Goal: Task Accomplishment & Management: Use online tool/utility

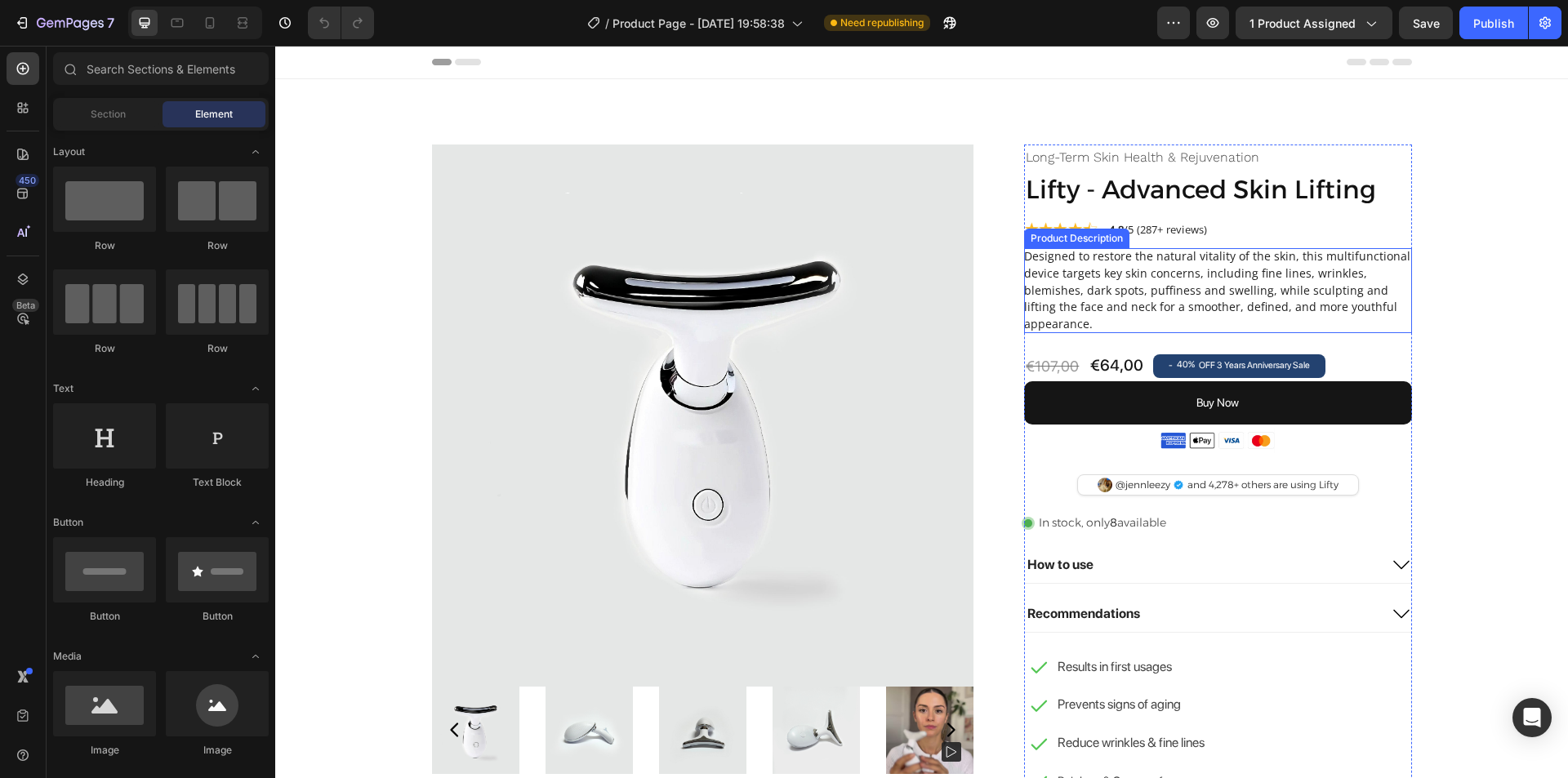
click at [1105, 272] on h5 "Designed to restore the natural vitality of the skin, this multifunctional devi…" at bounding box center [1218, 289] width 387 height 83
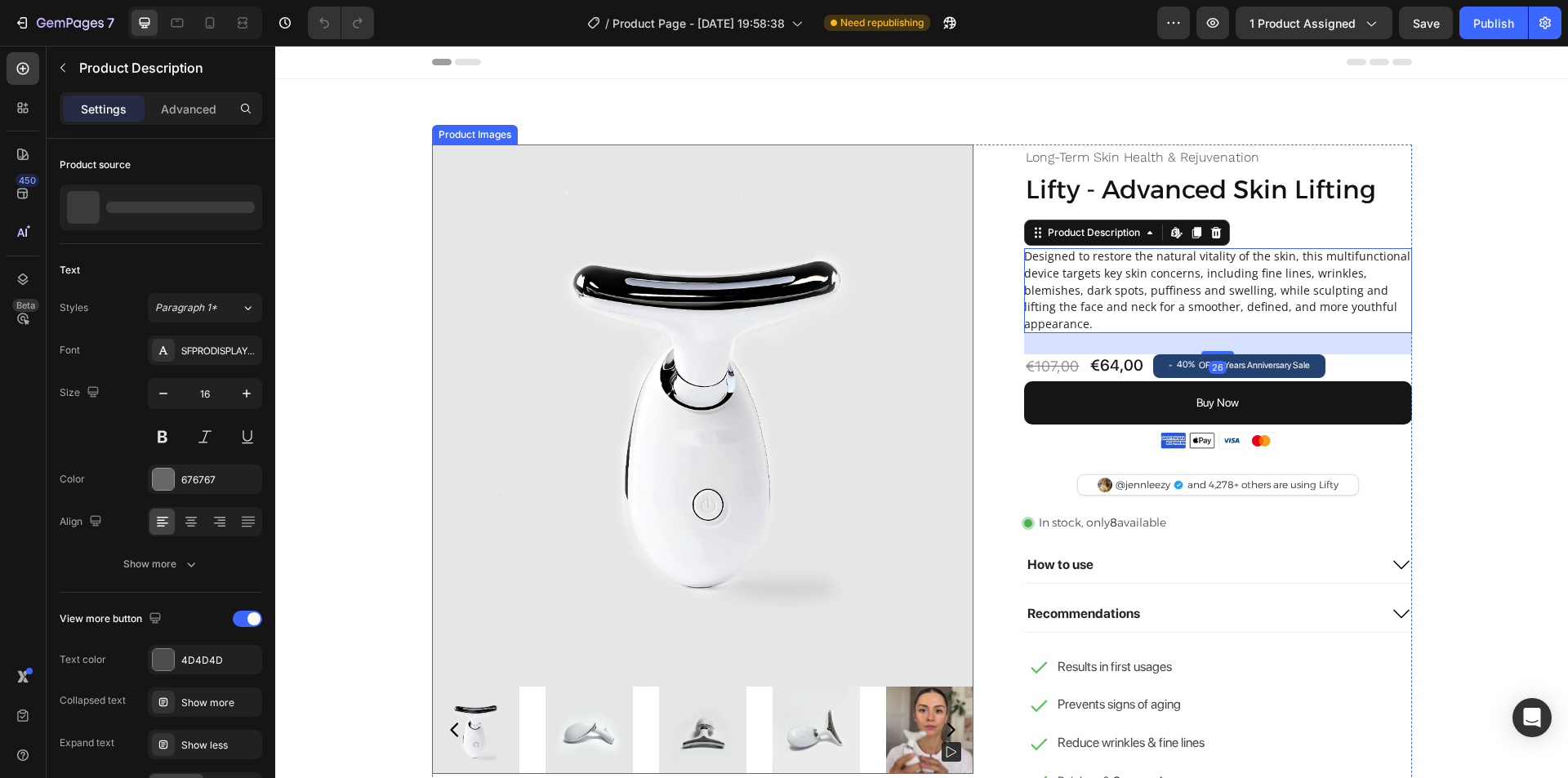
click at [534, 223] on img at bounding box center [704, 416] width 543 height 542
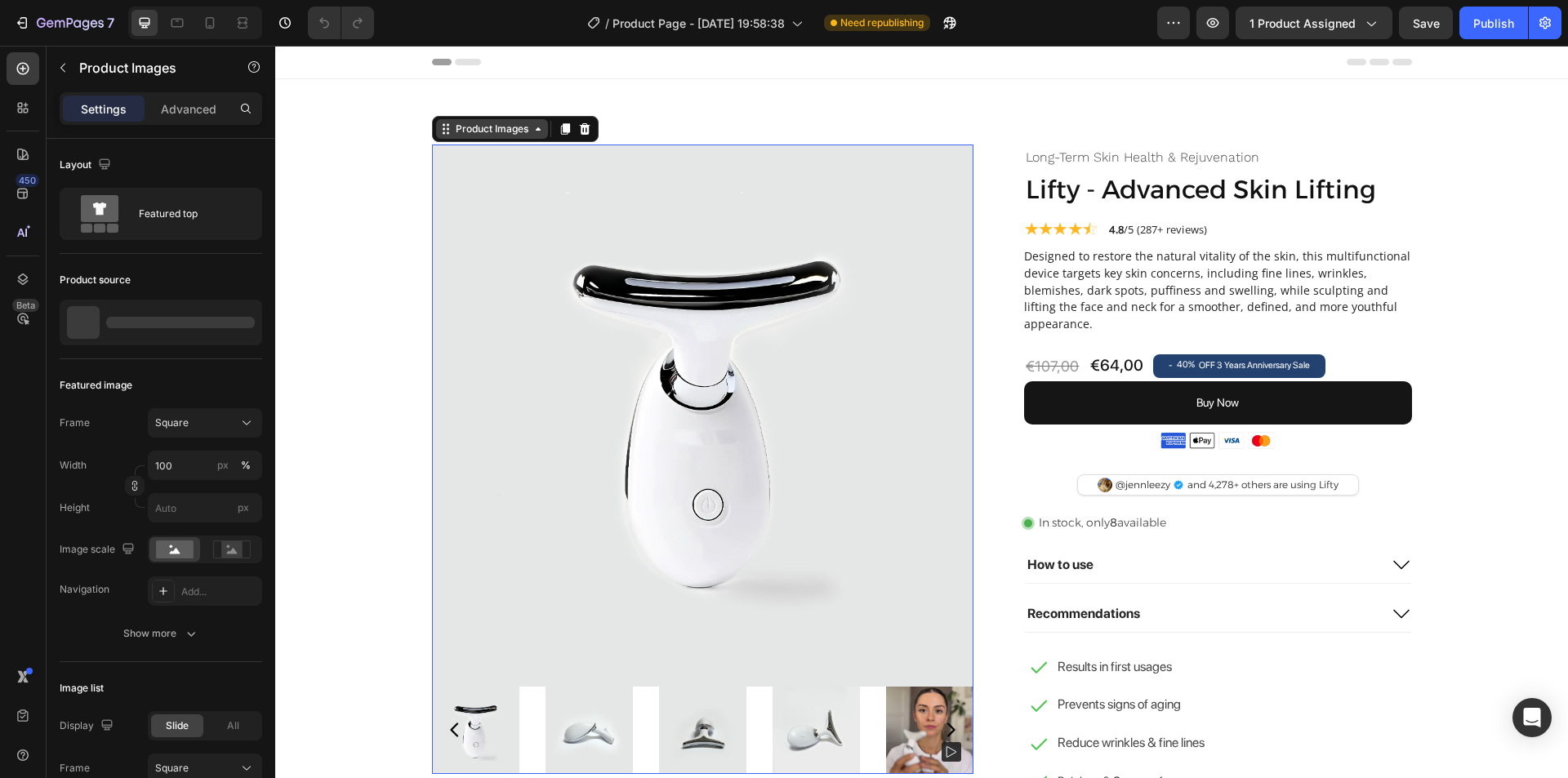
click at [459, 134] on div "Product Images" at bounding box center [491, 128] width 79 height 15
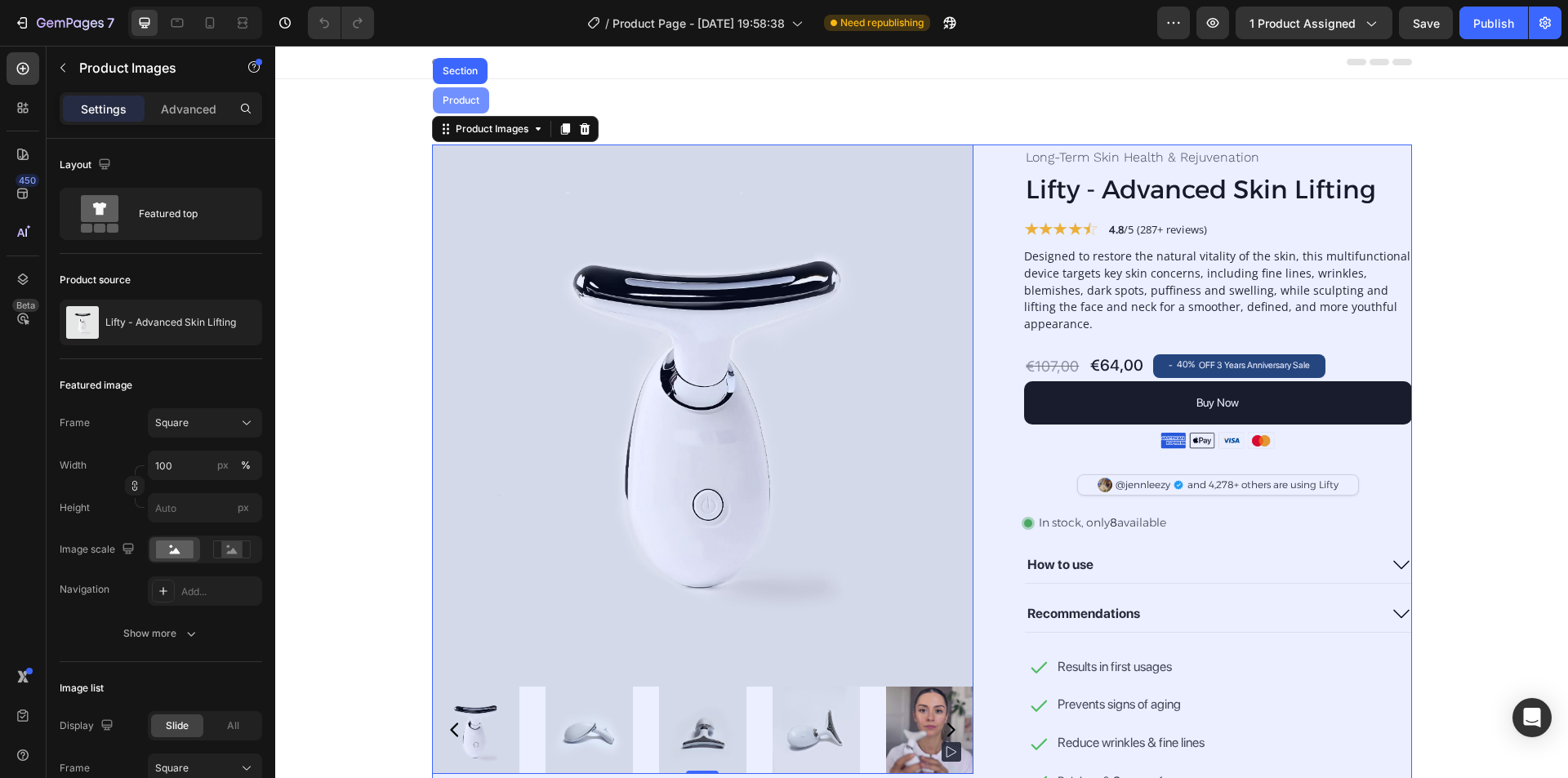
click at [458, 107] on div "Product" at bounding box center [460, 100] width 56 height 26
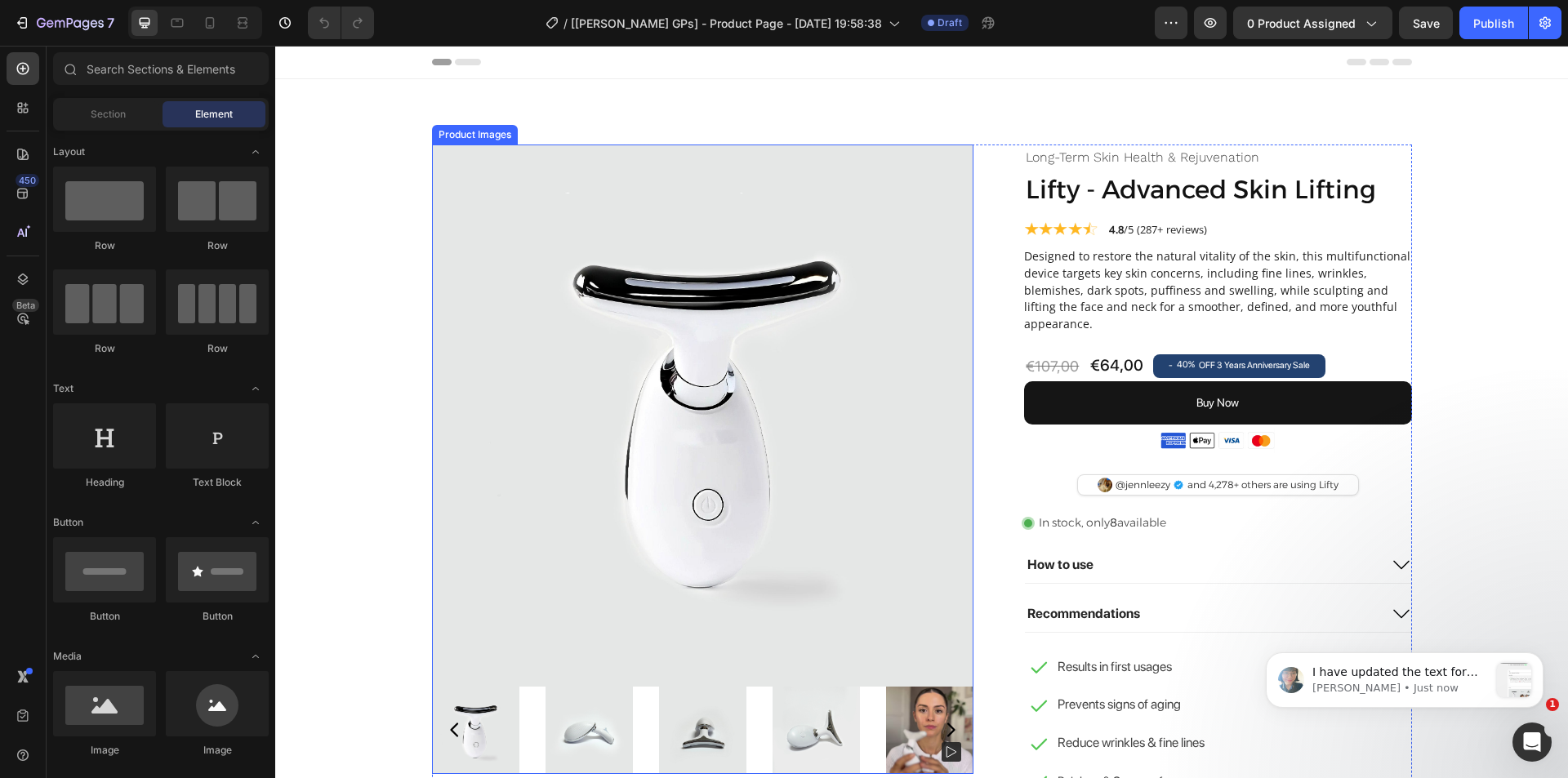
click at [690, 321] on img at bounding box center [704, 416] width 543 height 542
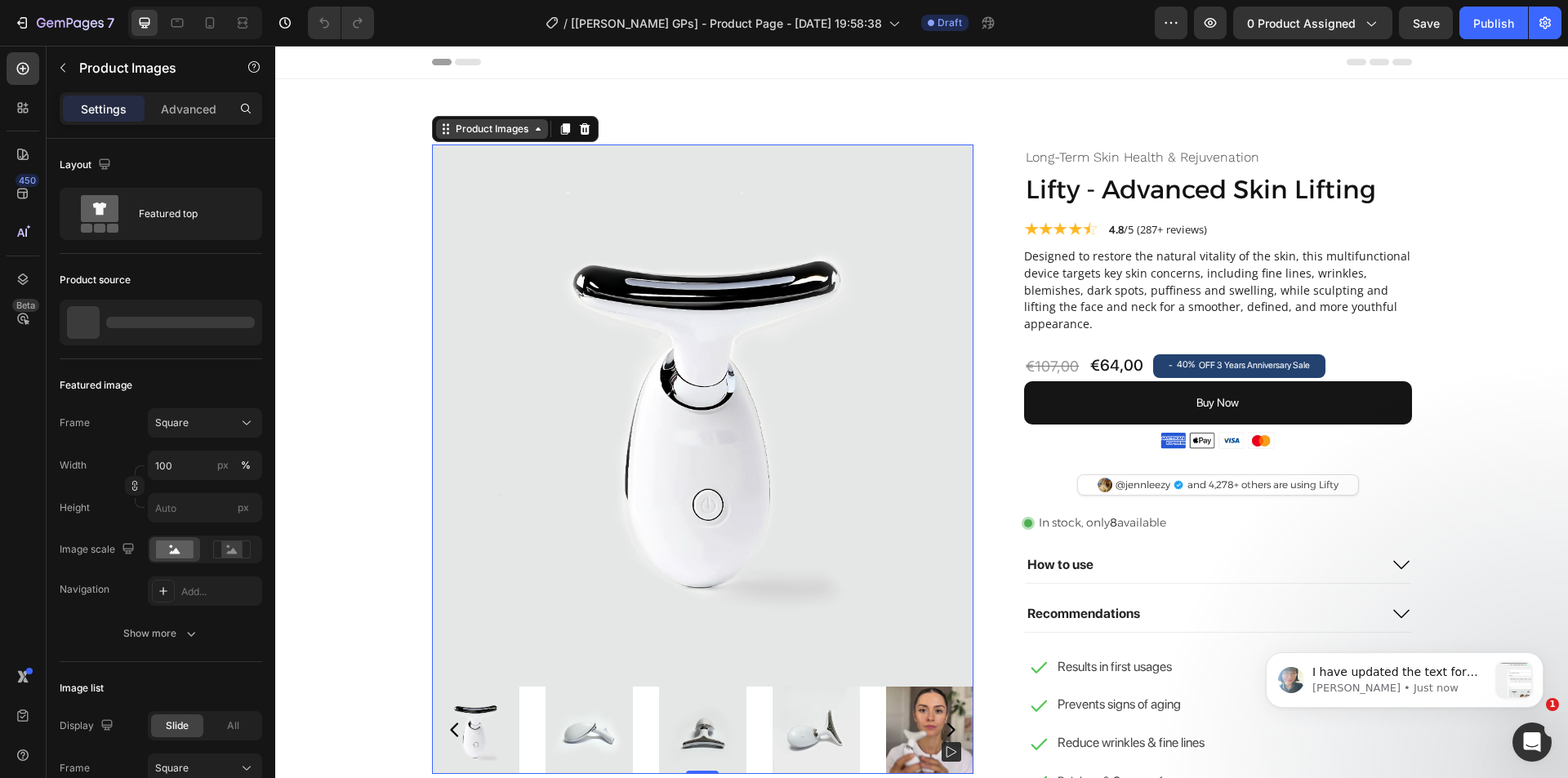
click at [460, 129] on div "Product Images" at bounding box center [491, 128] width 79 height 15
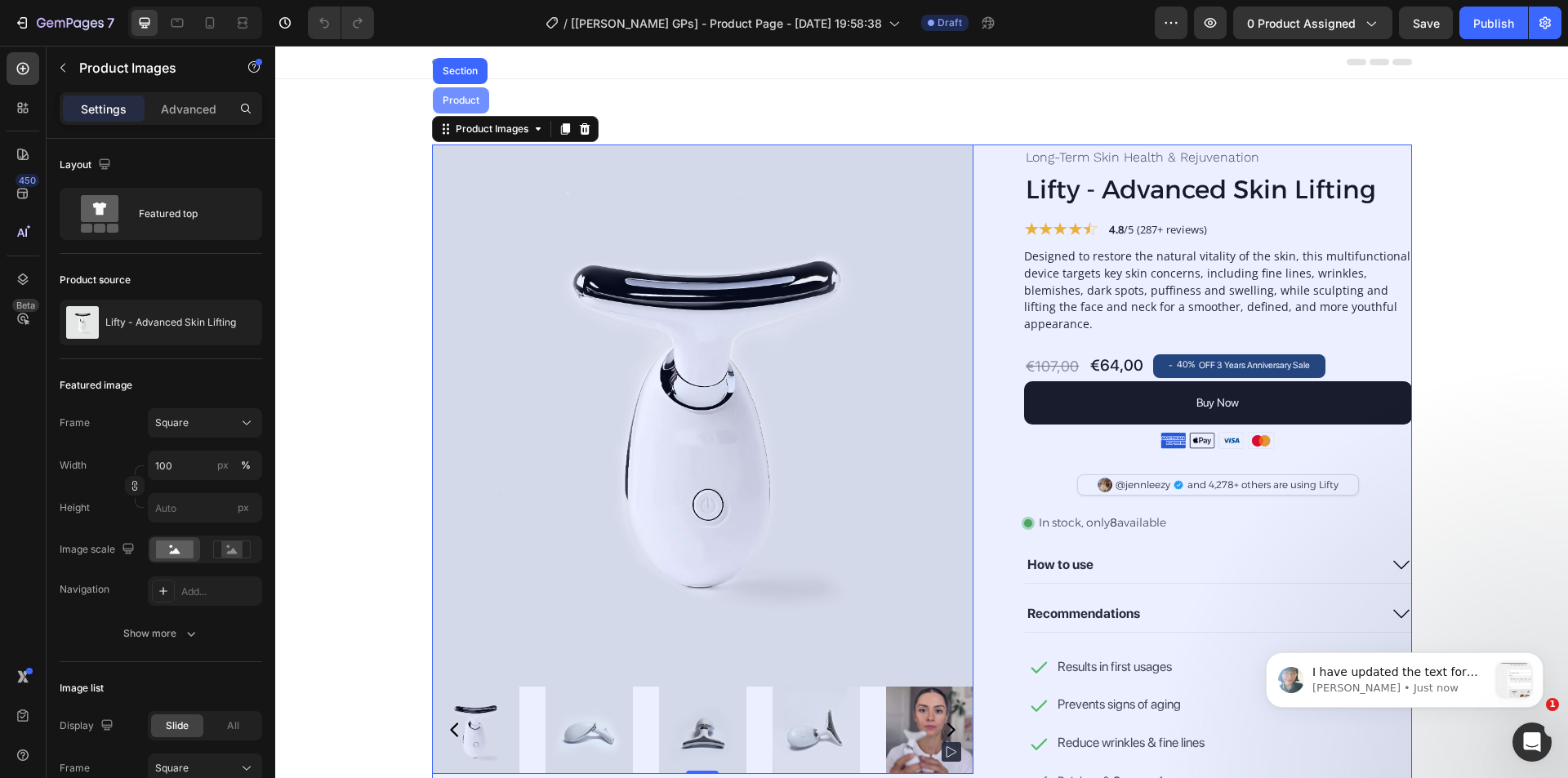
click at [460, 101] on div "Product" at bounding box center [461, 100] width 43 height 10
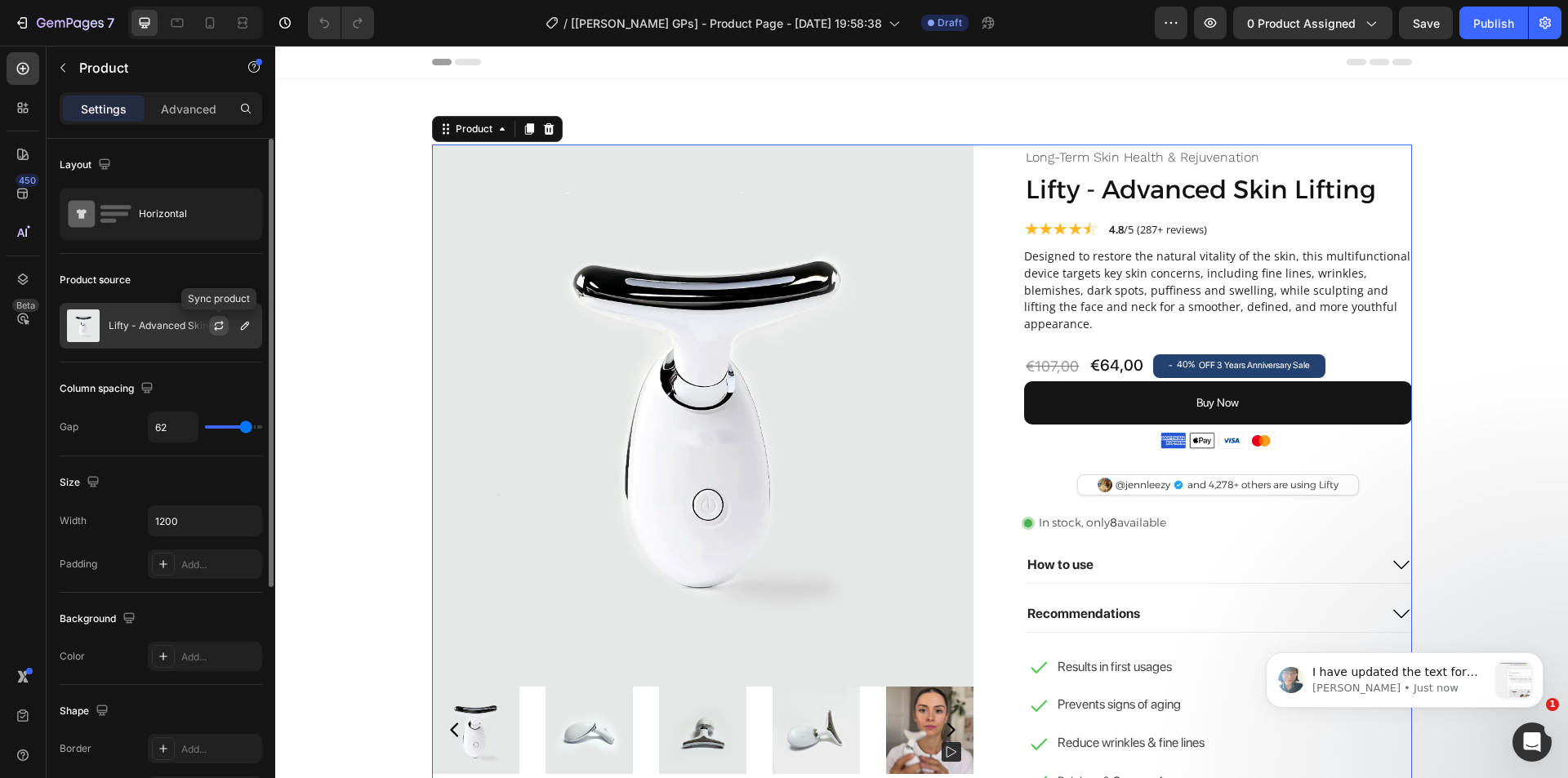
click at [213, 330] on icon "button" at bounding box center [218, 325] width 13 height 13
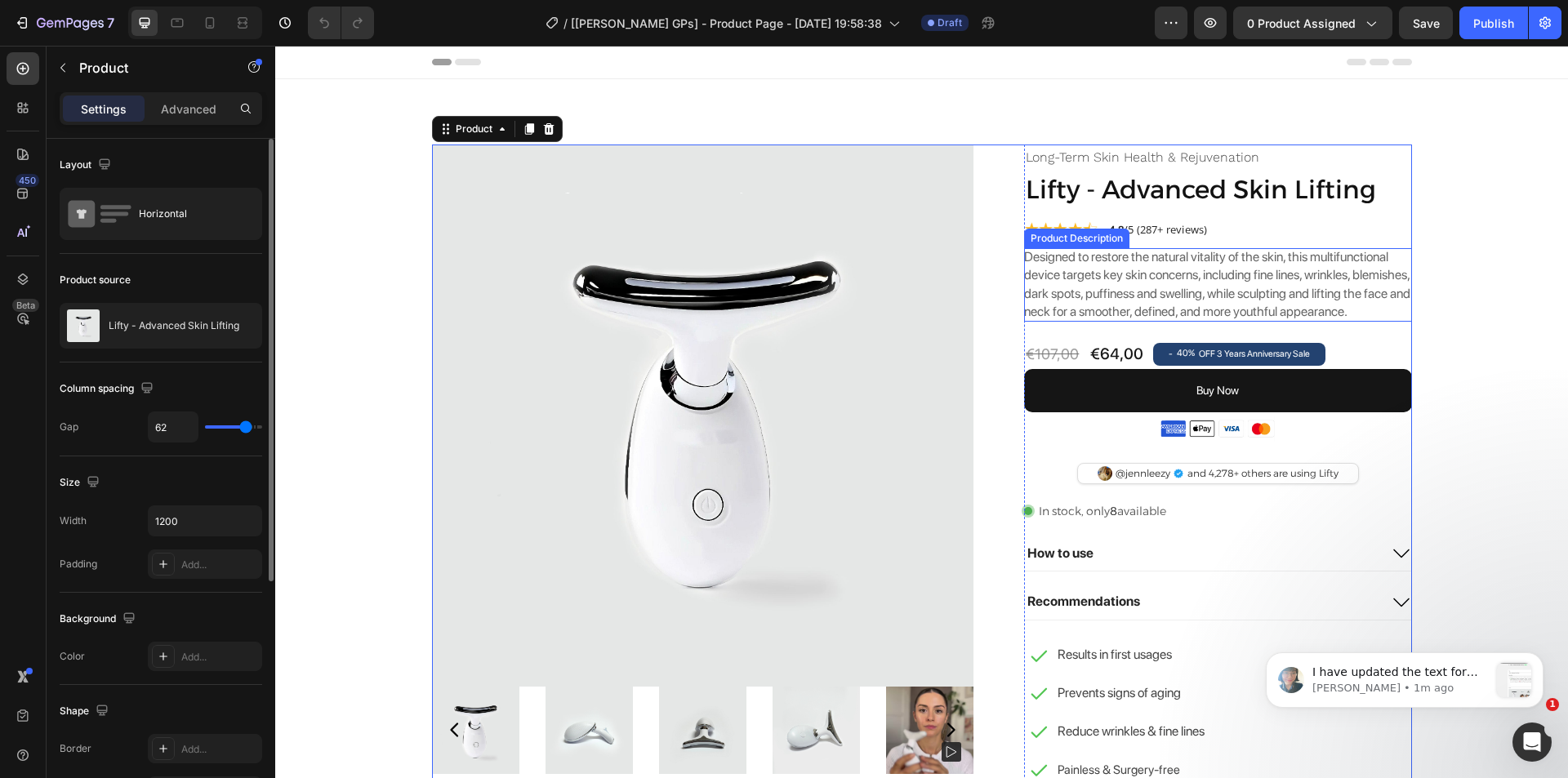
click at [1272, 304] on p "Designed to restore the natural vitality of the skin, this multifunctional devi…" at bounding box center [1218, 283] width 387 height 70
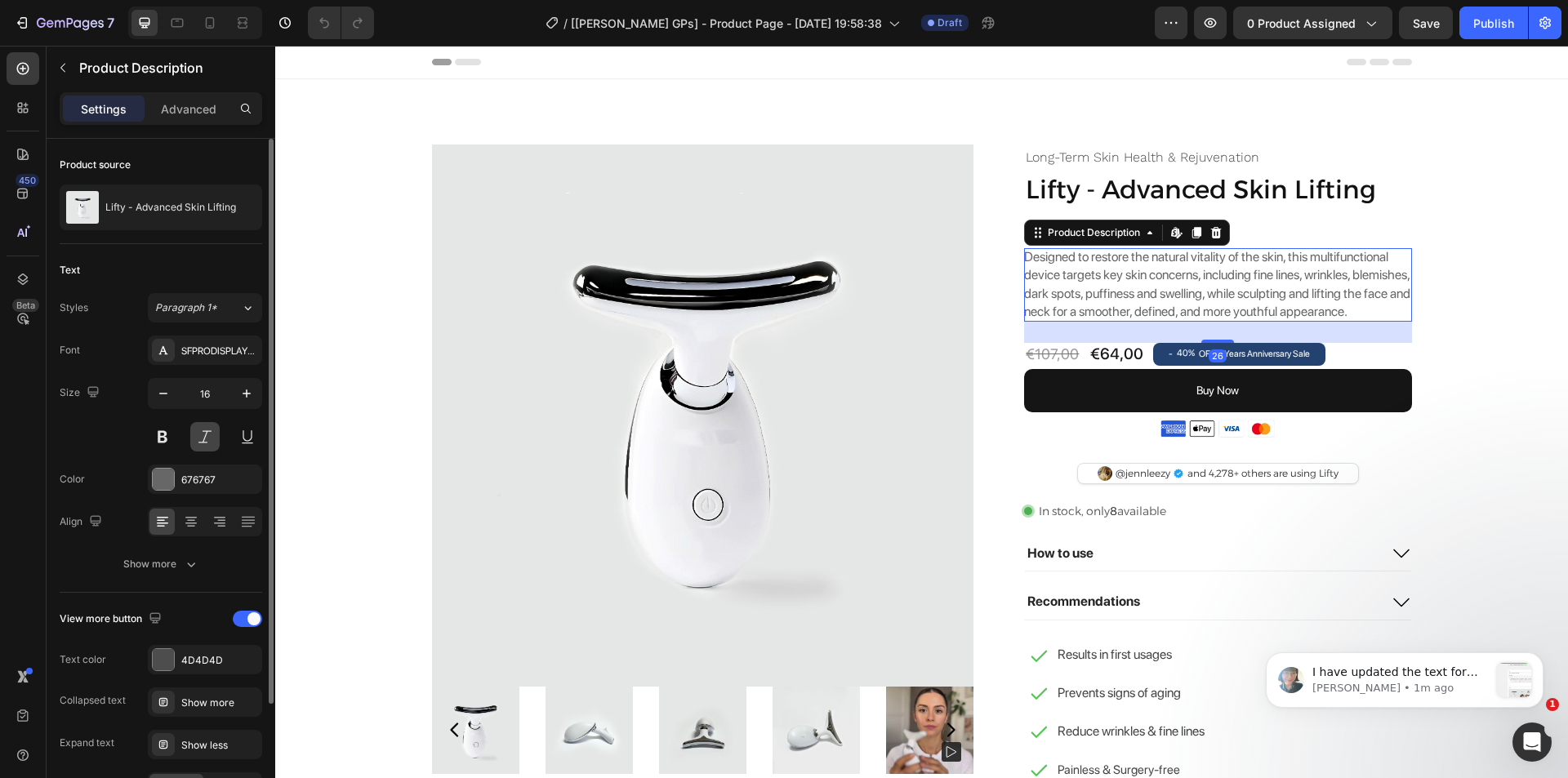
click at [205, 434] on button at bounding box center [205, 437] width 29 height 29
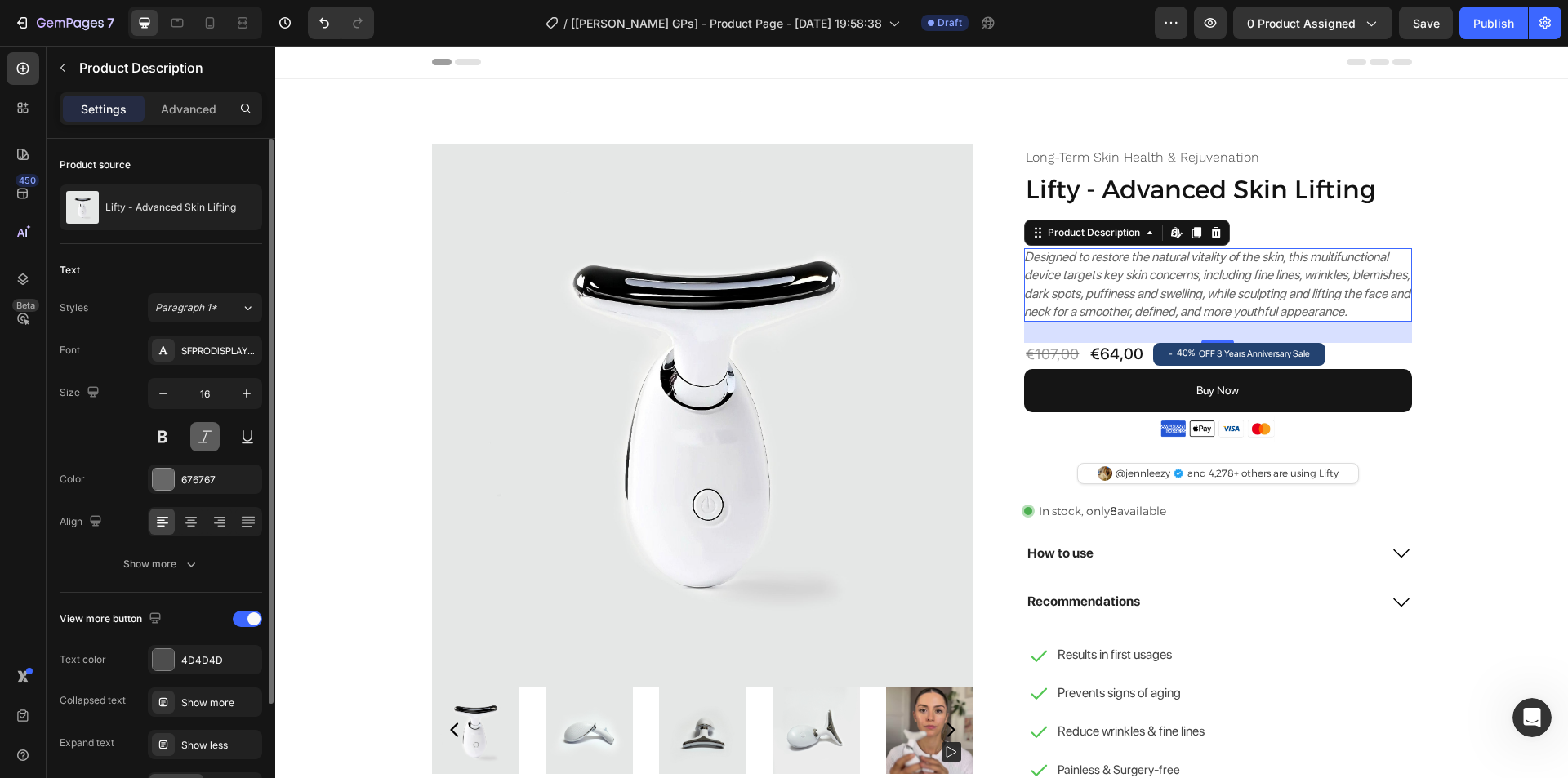
click at [203, 438] on button at bounding box center [205, 437] width 29 height 29
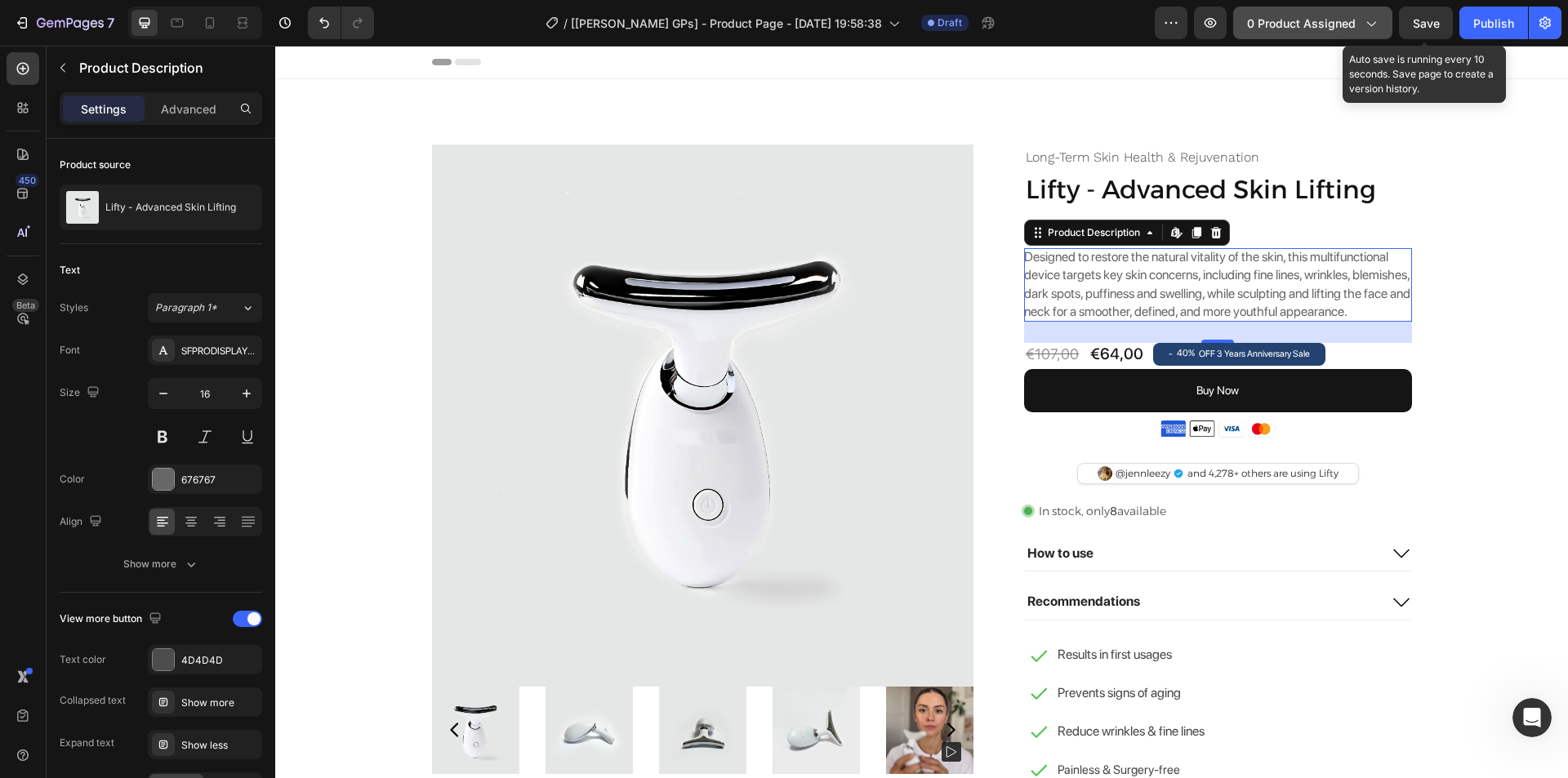
drag, startPoint x: 1435, startPoint y: 16, endPoint x: 1278, endPoint y: 24, distance: 157.2
click at [1435, 16] on span "Save" at bounding box center [1426, 23] width 27 height 14
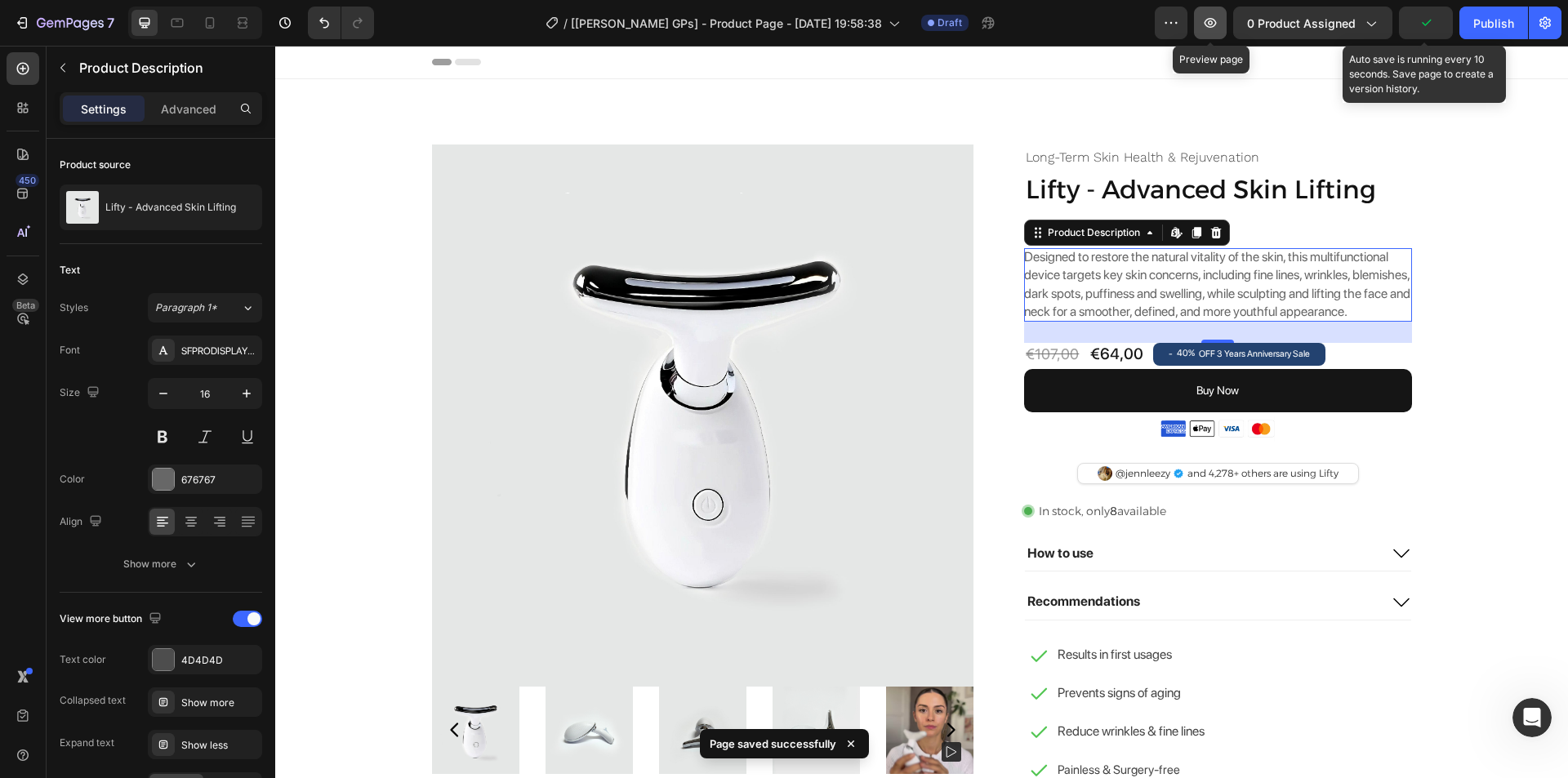
click at [1222, 25] on button "button" at bounding box center [1211, 23] width 33 height 33
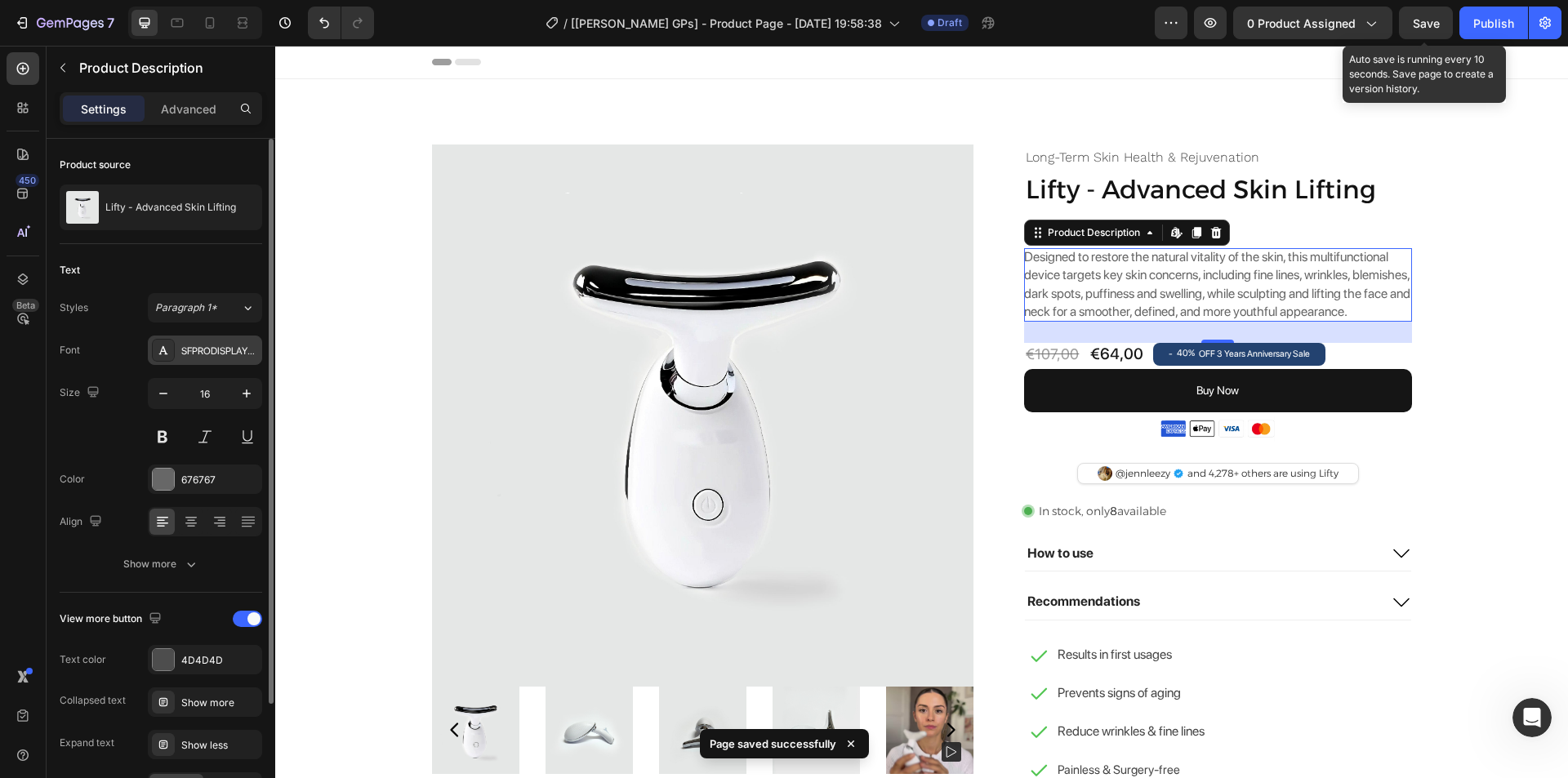
click at [208, 358] on div "SFPRODISPLAYREGULAR" at bounding box center [219, 351] width 77 height 15
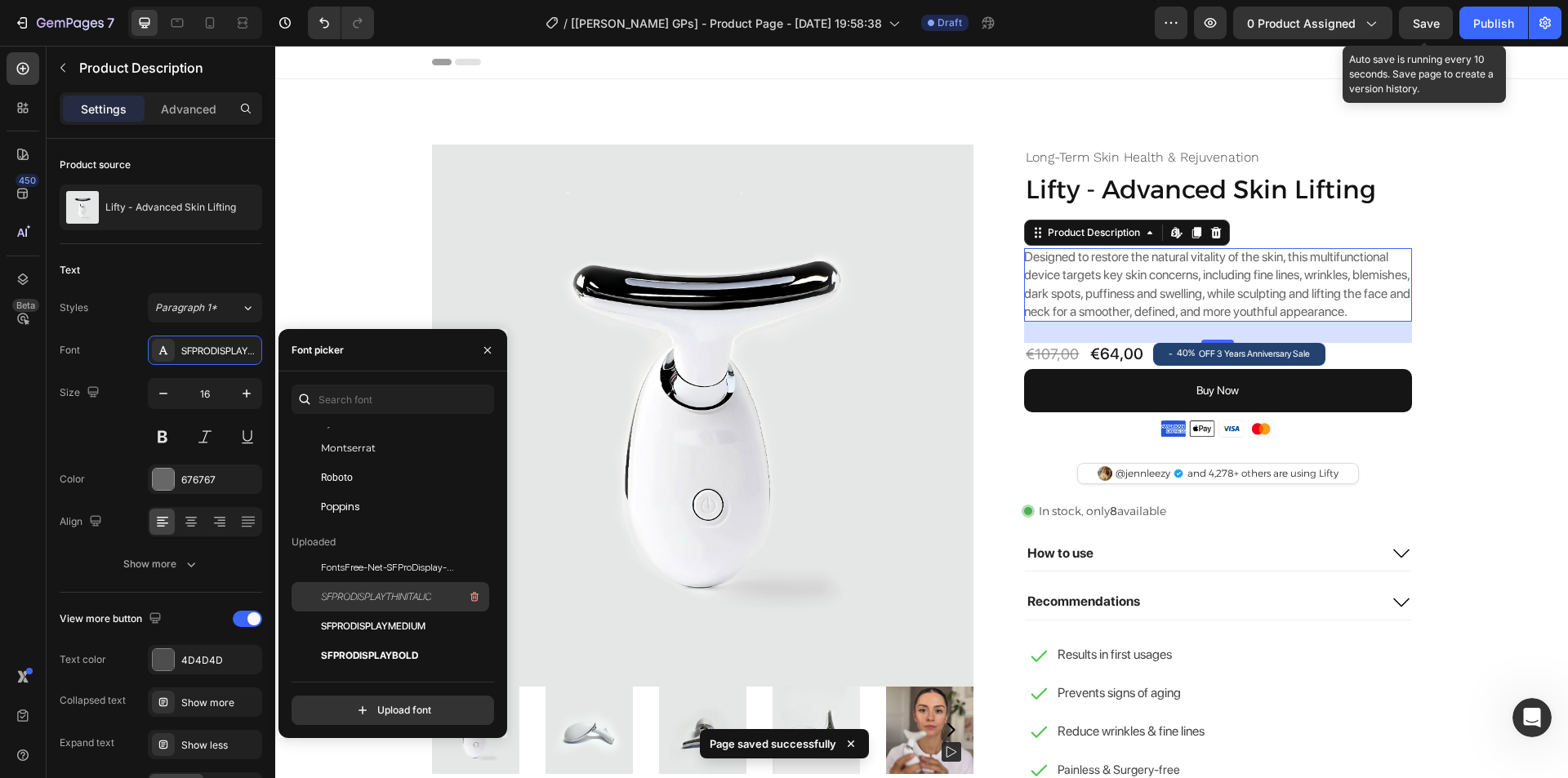
scroll to position [81, 0]
